Goal: Find specific page/section: Find specific page/section

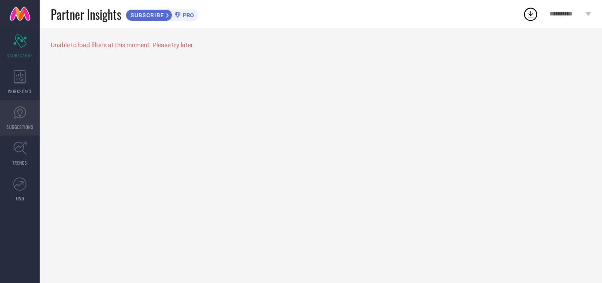
click at [23, 114] on icon at bounding box center [19, 112] width 13 height 13
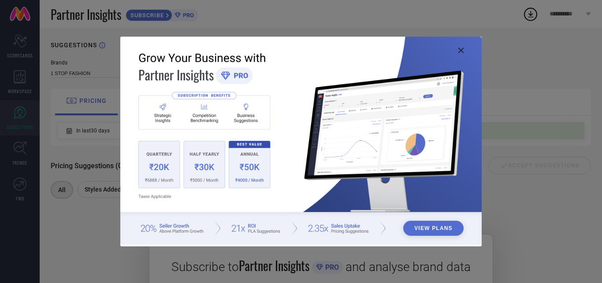
click at [456, 49] on img at bounding box center [301, 141] width 362 height 208
click at [461, 49] on icon at bounding box center [461, 50] width 5 height 5
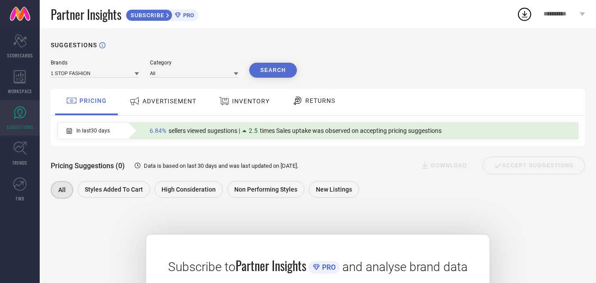
click at [159, 108] on div "ADVERTISEMENT" at bounding box center [162, 101] width 71 height 16
